Goal: Task Accomplishment & Management: Manage account settings

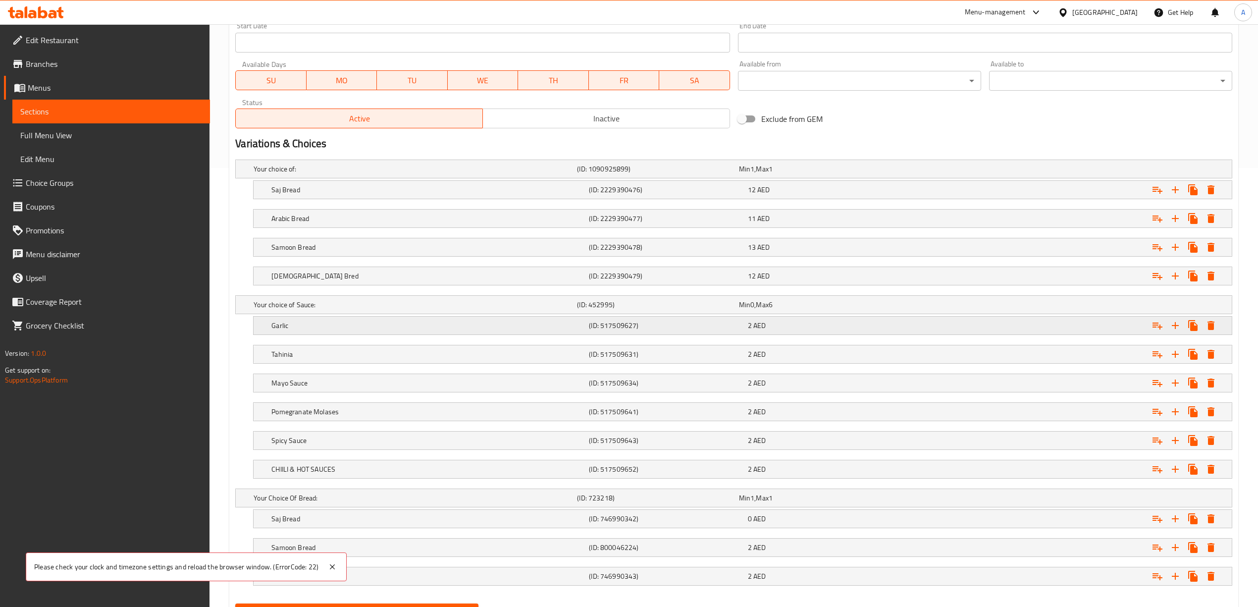
scroll to position [492, 0]
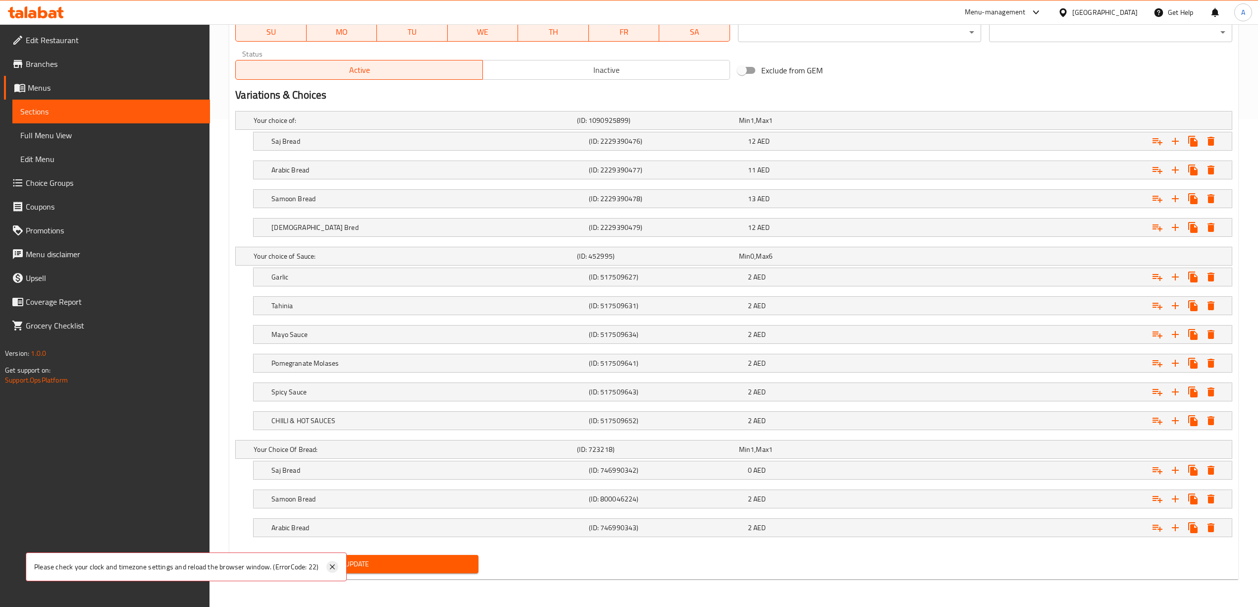
click at [332, 567] on icon at bounding box center [332, 566] width 5 height 5
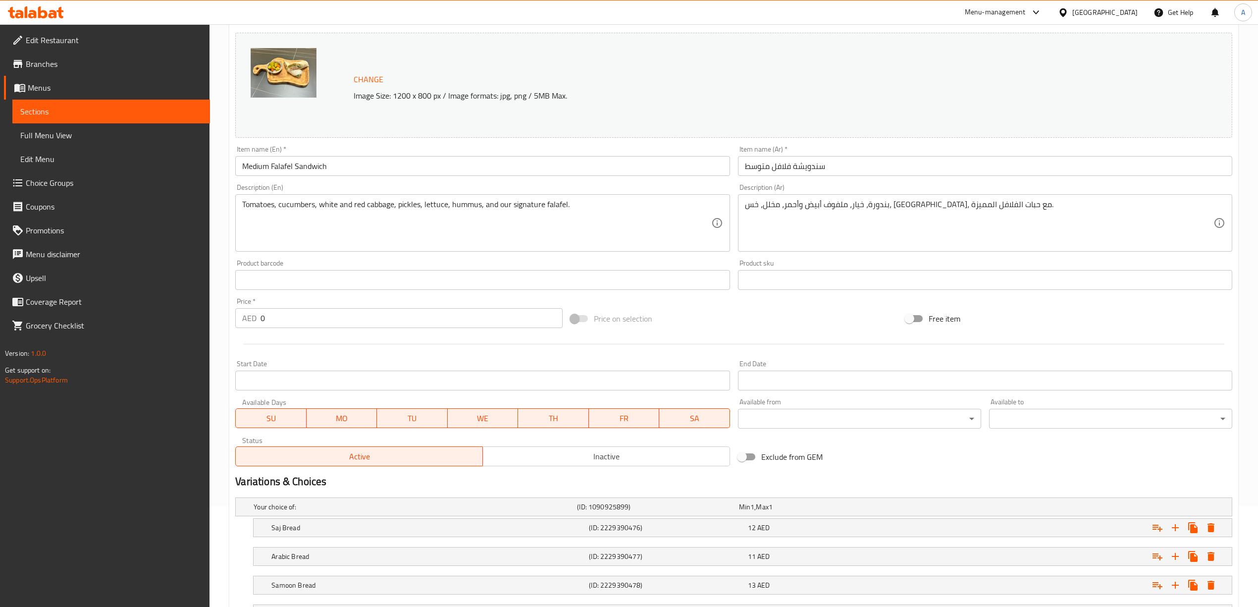
scroll to position [96, 0]
click at [306, 175] on input "Medium Falafel Sandwich" at bounding box center [482, 171] width 494 height 20
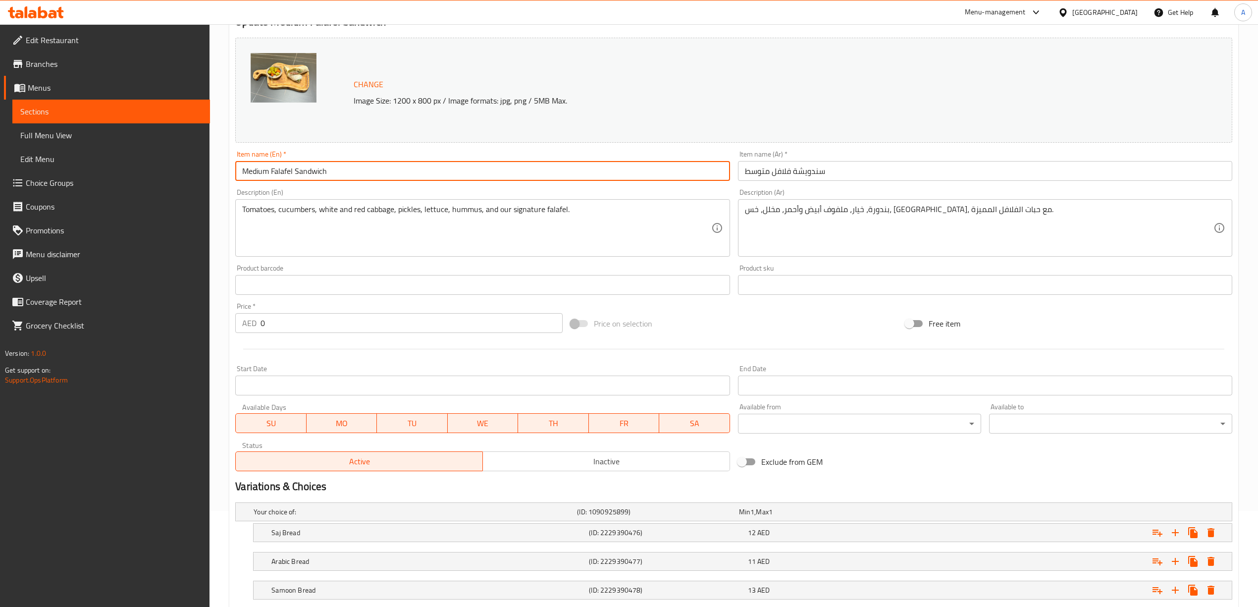
click at [306, 175] on input "Medium Falafel Sandwich" at bounding box center [482, 171] width 494 height 20
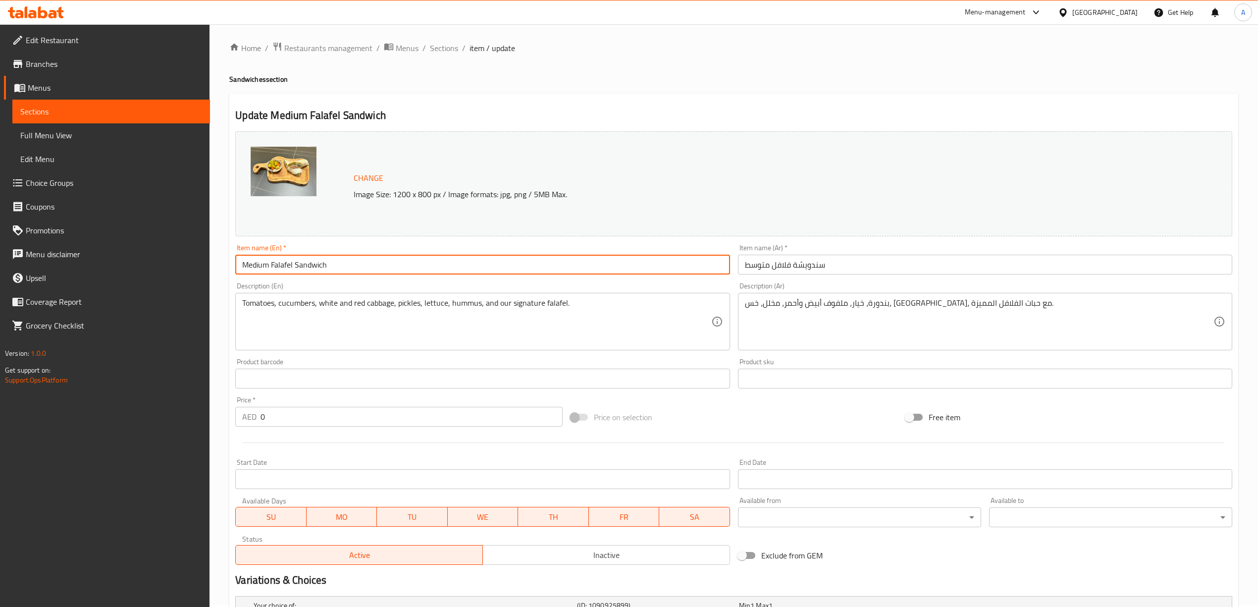
scroll to position [0, 0]
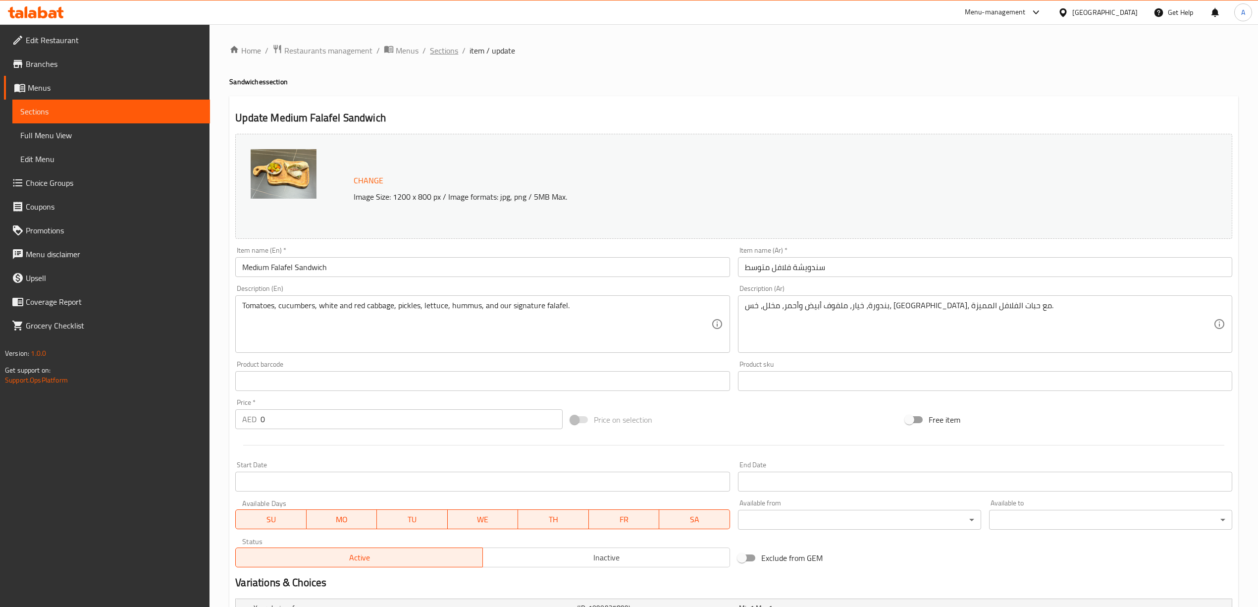
click at [442, 55] on span "Sections" at bounding box center [444, 51] width 28 height 12
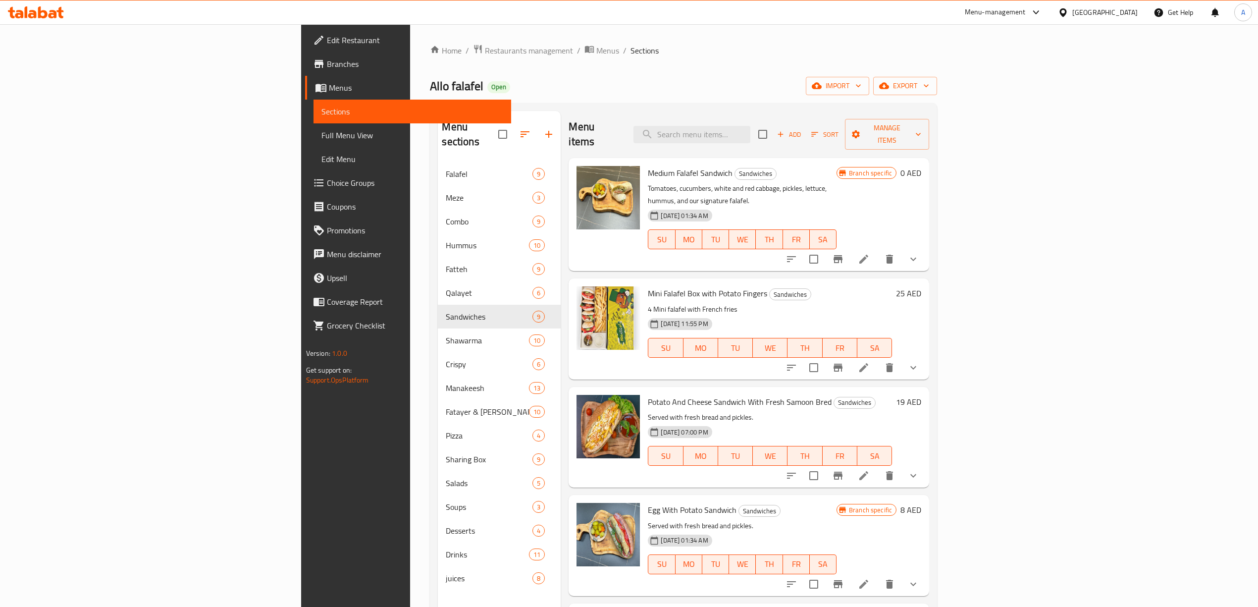
click at [841, 165] on div "Medium Falafel Sandwich Sandwiches Tomatoes, cucumbers, white and red cabbage, …" at bounding box center [742, 214] width 197 height 105
click at [893, 255] on icon "delete" at bounding box center [889, 259] width 7 height 9
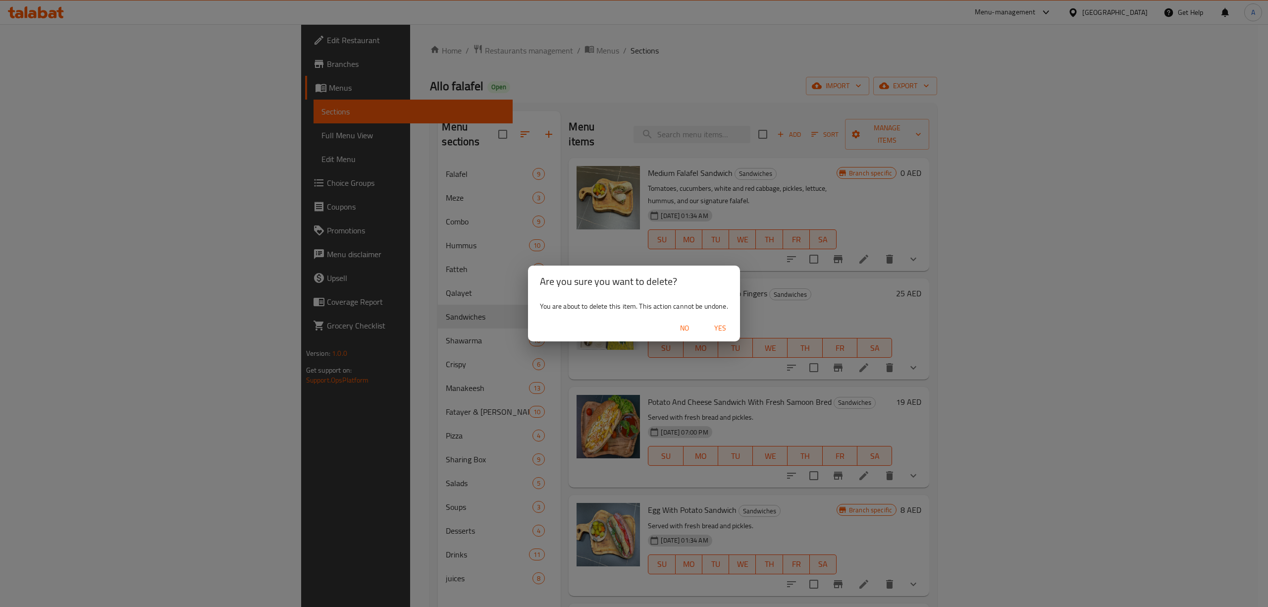
click at [724, 329] on span "Yes" at bounding box center [721, 328] width 24 height 12
